Goal: Information Seeking & Learning: Learn about a topic

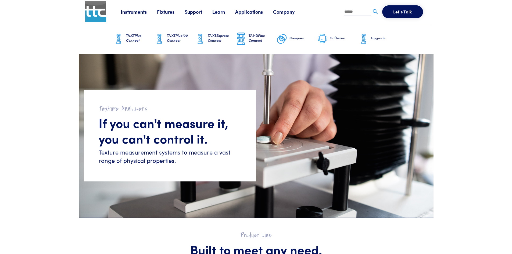
click at [124, 39] on link "TA.XT Plus Connect" at bounding box center [133, 39] width 41 height 30
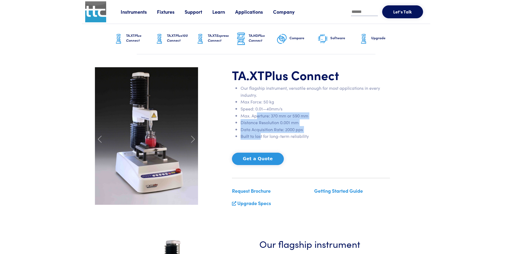
drag, startPoint x: 260, startPoint y: 133, endPoint x: 255, endPoint y: 115, distance: 18.6
click at [255, 115] on ul "Our flagship instrument, versatile enough for most applications in every indust…" at bounding box center [311, 112] width 158 height 55
click at [255, 115] on li "Max. Aperture: 370 mm or 590 mm" at bounding box center [314, 115] width 149 height 7
drag, startPoint x: 262, startPoint y: 132, endPoint x: 254, endPoint y: 104, distance: 29.1
click at [254, 104] on ul "Our flagship instrument, versatile enough for most applications in every indust…" at bounding box center [311, 112] width 158 height 55
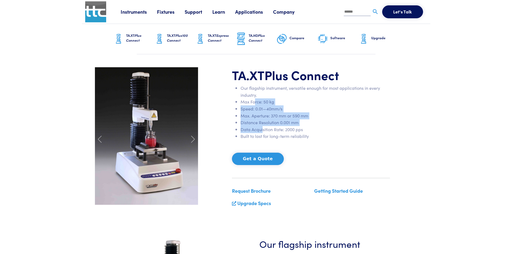
click at [254, 104] on li "Max Force: 50 kg" at bounding box center [314, 101] width 149 height 7
drag, startPoint x: 251, startPoint y: 101, endPoint x: 297, endPoint y: 133, distance: 56.2
click at [297, 133] on ul "Our flagship instrument, versatile enough for most applications in every indust…" at bounding box center [311, 112] width 158 height 55
click at [297, 133] on li "Built to last for long-term reliability" at bounding box center [314, 136] width 149 height 7
drag, startPoint x: 297, startPoint y: 133, endPoint x: 261, endPoint y: 102, distance: 47.6
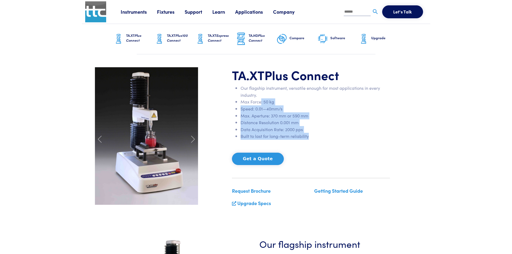
click at [261, 102] on ul "Our flagship instrument, versatile enough for most applications in every indust…" at bounding box center [311, 112] width 158 height 55
click at [261, 102] on li "Max Force: 50 kg" at bounding box center [314, 101] width 149 height 7
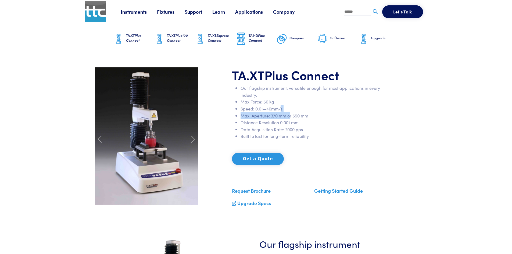
drag, startPoint x: 288, startPoint y: 118, endPoint x: 274, endPoint y: 102, distance: 21.3
click at [274, 103] on ul "Our flagship instrument, versatile enough for most applications in every indust…" at bounding box center [311, 112] width 158 height 55
click at [274, 102] on li "Max Force: 50 kg" at bounding box center [314, 101] width 149 height 7
drag, startPoint x: 309, startPoint y: 138, endPoint x: 262, endPoint y: 109, distance: 55.7
click at [262, 109] on div "TA.XT Plus Connect Our flagship instrument, versatile enough for most applicati…" at bounding box center [311, 139] width 164 height 144
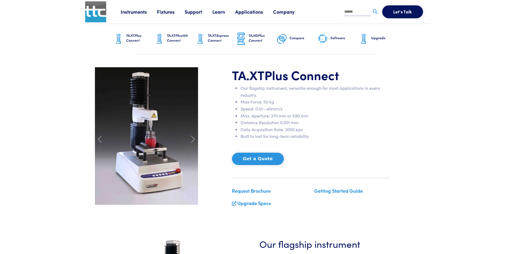
click at [262, 109] on li "Speed: 0.01—40mm/s" at bounding box center [314, 108] width 149 height 7
drag, startPoint x: 290, startPoint y: 132, endPoint x: 270, endPoint y: 104, distance: 34.0
click at [271, 105] on ul "Our flagship instrument, versatile enough for most applications in every indust…" at bounding box center [311, 112] width 158 height 55
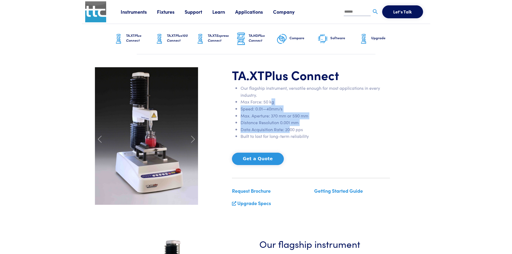
click at [270, 104] on li "Max Force: 50 kg" at bounding box center [314, 101] width 149 height 7
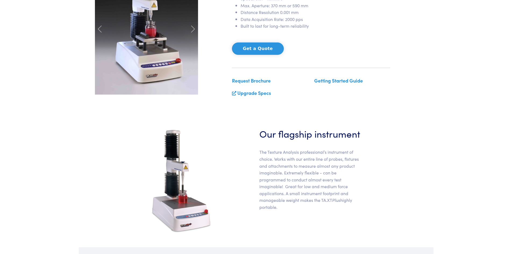
scroll to position [134, 0]
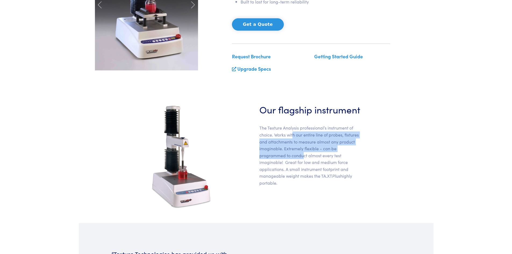
drag, startPoint x: 304, startPoint y: 156, endPoint x: 289, endPoint y: 121, distance: 37.8
click at [289, 122] on div "Our flagship instrument The Texture Analysis professional’s instrument of choic…" at bounding box center [311, 156] width 110 height 107
click at [289, 121] on div "Our flagship instrument The Texture Analysis professional’s instrument of choic…" at bounding box center [311, 156] width 110 height 107
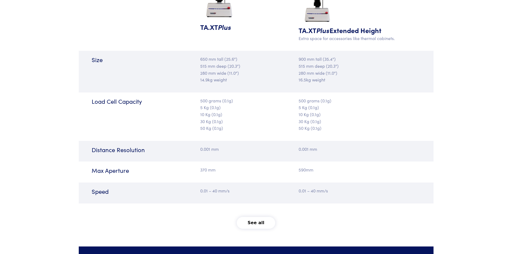
scroll to position [606, 0]
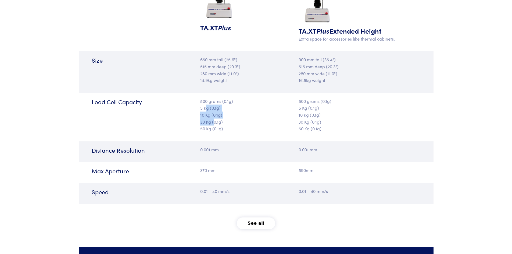
drag, startPoint x: 207, startPoint y: 107, endPoint x: 214, endPoint y: 124, distance: 18.6
click at [214, 124] on p "500 grams (0.1g) 5 Kg (0.1g) 10 Kg (0.1g) 30 Kg (0.1g) 50 Kg (0.1g)" at bounding box center [226, 115] width 53 height 34
drag, startPoint x: 220, startPoint y: 130, endPoint x: 205, endPoint y: 108, distance: 26.9
click at [205, 108] on p "500 grams (0.1g) 5 Kg (0.1g) 10 Kg (0.1g) 30 Kg (0.1g) 50 Kg (0.1g)" at bounding box center [226, 115] width 53 height 34
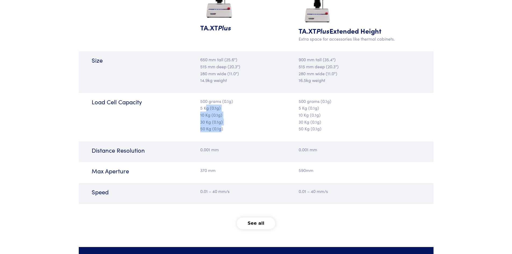
click at [205, 108] on p "500 grams (0.1g) 5 Kg (0.1g) 10 Kg (0.1g) 30 Kg (0.1g) 50 Kg (0.1g)" at bounding box center [226, 115] width 53 height 34
drag, startPoint x: 201, startPoint y: 106, endPoint x: 229, endPoint y: 124, distance: 32.3
click at [229, 124] on p "500 grams (0.1g) 5 Kg (0.1g) 10 Kg (0.1g) 30 Kg (0.1g) 50 Kg (0.1g)" at bounding box center [226, 115] width 53 height 34
drag, startPoint x: 224, startPoint y: 129, endPoint x: 198, endPoint y: 119, distance: 27.8
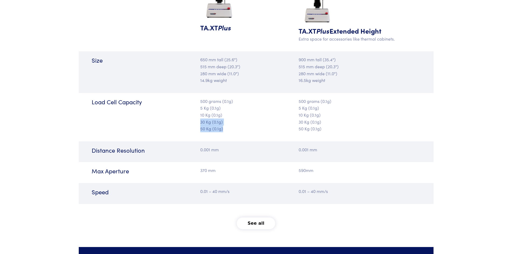
click at [198, 119] on div "500 grams (0.1g) 5 Kg (0.1g) 10 Kg (0.1g) 30 Kg (0.1g) 50 Kg (0.1g)" at bounding box center [226, 117] width 59 height 39
drag, startPoint x: 201, startPoint y: 109, endPoint x: 326, endPoint y: 120, distance: 125.9
click at [326, 120] on div "Load Cell Capacity 500 grams (0.1g) 5 Kg (0.1g) 10 Kg (0.1g) 30 Kg (0.1g) 50 Kg…" at bounding box center [256, 117] width 355 height 48
click at [326, 120] on p "500 grams (0.1g) 5 Kg (0.1g) 10 Kg (0.1g) 30 Kg (0.1g) 50 Kg (0.1g)" at bounding box center [349, 115] width 102 height 34
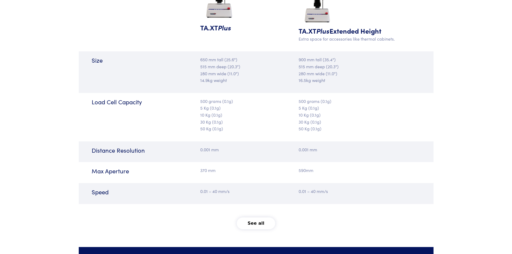
click at [323, 132] on div "500 grams (0.1g) 5 Kg (0.1g) 10 Kg (0.1g) 30 Kg (0.1g) 50 Kg (0.1g)" at bounding box center [345, 117] width 118 height 39
drag, startPoint x: 323, startPoint y: 132, endPoint x: 210, endPoint y: 113, distance: 114.8
click at [210, 113] on div "Load Cell Capacity 500 grams (0.1g) 5 Kg (0.1g) 10 Kg (0.1g) 30 Kg (0.1g) 50 Kg…" at bounding box center [256, 117] width 355 height 48
click at [210, 113] on p "500 grams (0.1g) 5 Kg (0.1g) 10 Kg (0.1g) 30 Kg (0.1g) 50 Kg (0.1g)" at bounding box center [226, 115] width 53 height 34
drag, startPoint x: 205, startPoint y: 109, endPoint x: 211, endPoint y: 123, distance: 15.2
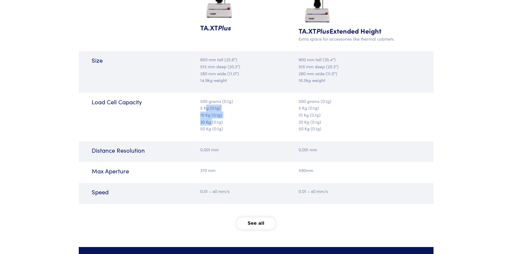
click at [211, 123] on p "500 grams (0.1g) 5 Kg (0.1g) 10 Kg (0.1g) 30 Kg (0.1g) 50 Kg (0.1g)" at bounding box center [226, 115] width 53 height 34
drag, startPoint x: 317, startPoint y: 131, endPoint x: 261, endPoint y: 114, distance: 58.9
click at [262, 114] on div "Load Cell Capacity 500 grams (0.1g) 5 Kg (0.1g) 10 Kg (0.1g) 30 Kg (0.1g) 50 Kg…" at bounding box center [256, 117] width 355 height 48
click at [257, 113] on div "Load Cell Capacity 500 grams (0.1g) 5 Kg (0.1g) 10 Kg (0.1g) 30 Kg (0.1g) 50 Kg…" at bounding box center [256, 117] width 355 height 48
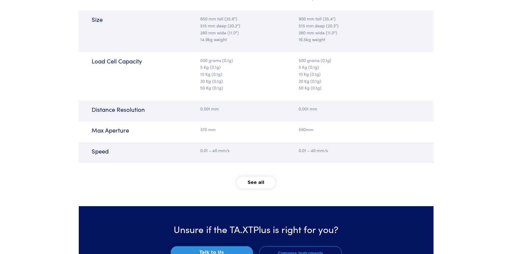
scroll to position [660, 0]
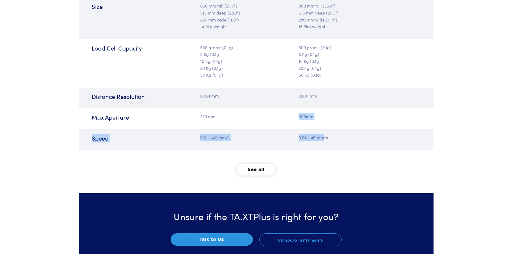
drag, startPoint x: 323, startPoint y: 142, endPoint x: 227, endPoint y: 116, distance: 99.7
click at [227, 116] on div "Tech Specs TA.XT Plus TA.XT Plus Extended Height Extra space for accessories li…" at bounding box center [256, 19] width 348 height 348
click at [227, 116] on p "370 mm" at bounding box center [226, 116] width 53 height 7
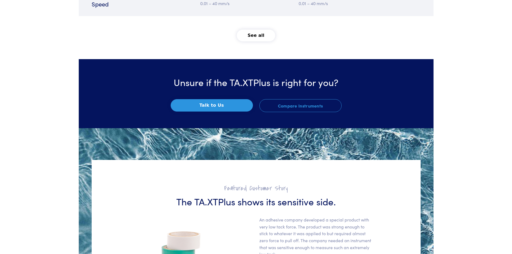
scroll to position [741, 0]
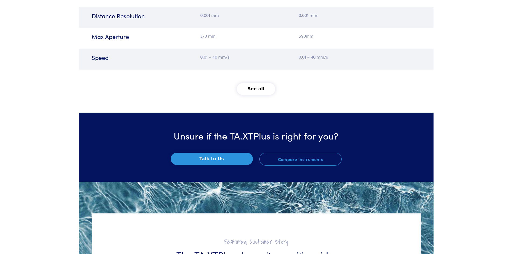
click at [255, 92] on button "See all" at bounding box center [256, 89] width 38 height 12
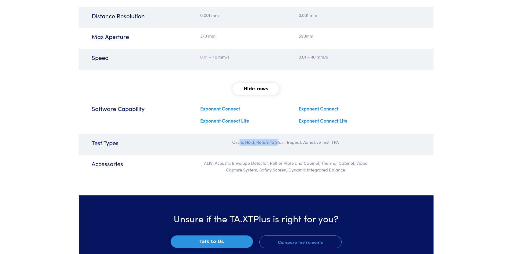
drag, startPoint x: 269, startPoint y: 146, endPoint x: 231, endPoint y: 139, distance: 38.1
click at [234, 139] on div "Test Types Cycle, Hold, Return to Start, Repeat, Adhesive Test, TPA" at bounding box center [256, 144] width 355 height 21
click at [229, 138] on div "Test Types Cycle, Hold, Return to Start, Repeat, Adhesive Test, TPA" at bounding box center [256, 144] width 355 height 21
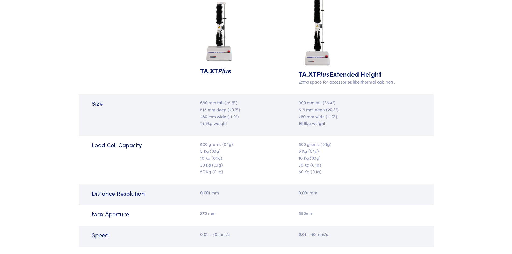
scroll to position [566, 0]
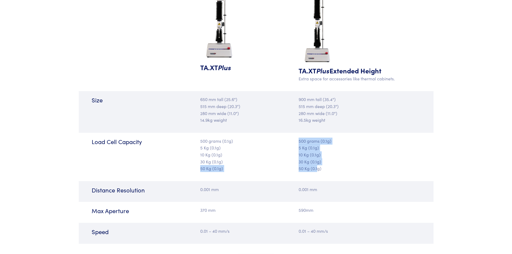
drag, startPoint x: 199, startPoint y: 168, endPoint x: 317, endPoint y: 170, distance: 117.4
click at [317, 170] on div "Load Cell Capacity 500 grams (0.1g) 5 Kg (0.1g) 10 Kg (0.1g) 30 Kg (0.1g) 50 Kg…" at bounding box center [256, 157] width 355 height 48
click at [317, 170] on p "500 grams (0.1g) 5 Kg (0.1g) 10 Kg (0.1g) 30 Kg (0.1g) 50 Kg (0.1g)" at bounding box center [349, 155] width 102 height 34
drag, startPoint x: 319, startPoint y: 170, endPoint x: 222, endPoint y: 153, distance: 98.9
click at [222, 153] on div "Load Cell Capacity 500 grams (0.1g) 5 Kg (0.1g) 10 Kg (0.1g) 30 Kg (0.1g) 50 Kg…" at bounding box center [256, 157] width 355 height 48
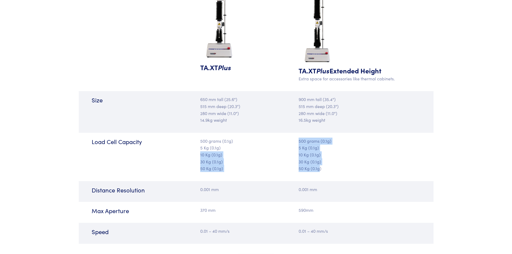
click at [222, 153] on p "500 grams (0.1g) 5 Kg (0.1g) 10 Kg (0.1g) 30 Kg (0.1g) 50 Kg (0.1g)" at bounding box center [226, 155] width 53 height 34
